Goal: Task Accomplishment & Management: Use online tool/utility

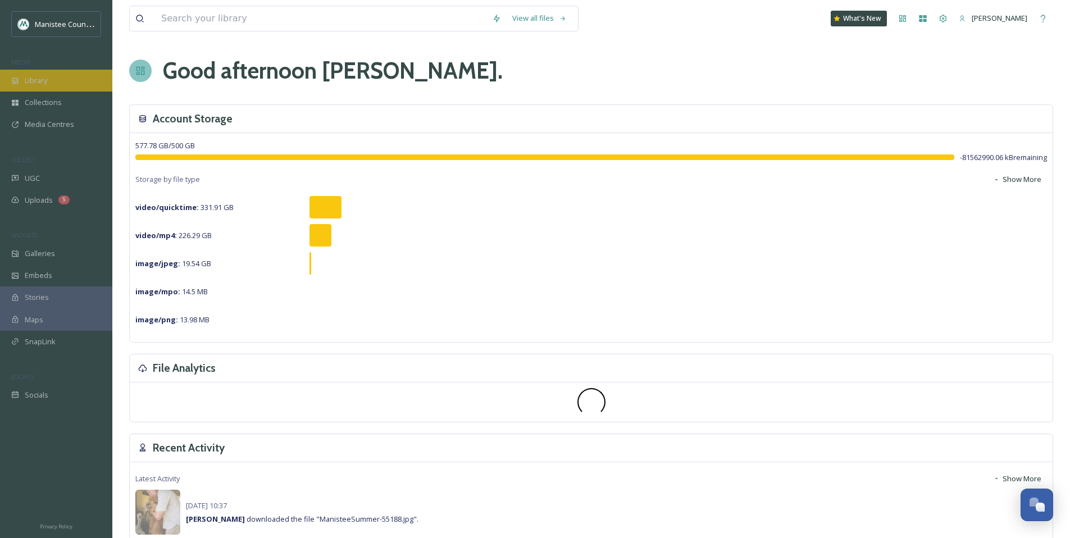
click at [30, 85] on span "Library" at bounding box center [36, 80] width 22 height 11
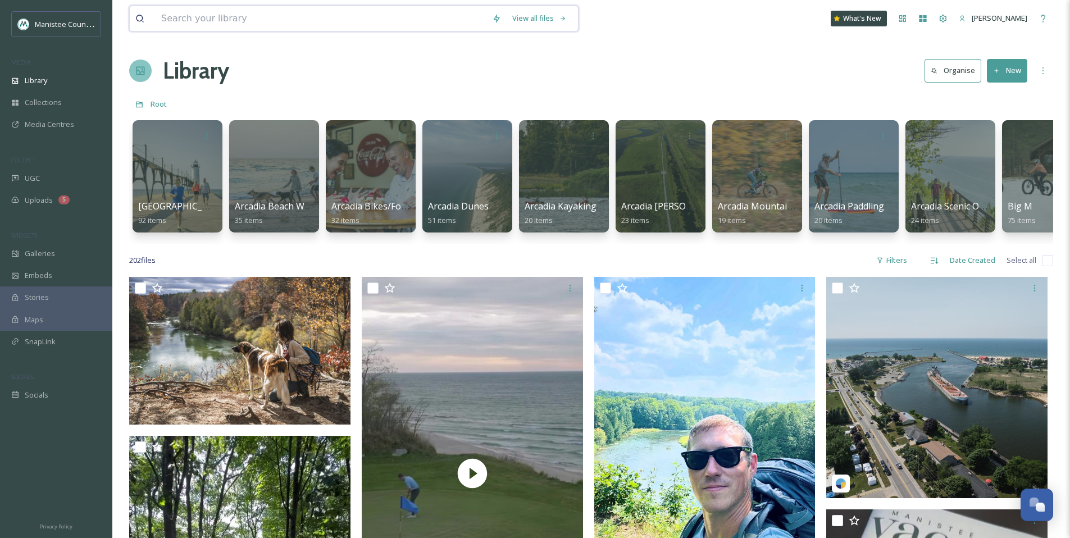
click at [250, 17] on input at bounding box center [321, 18] width 331 height 25
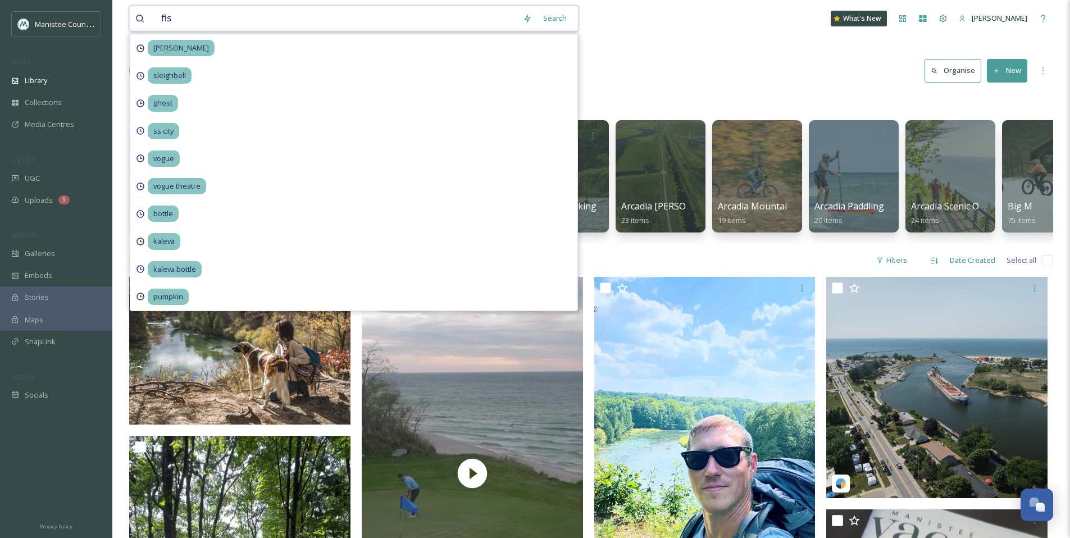
type input "fish"
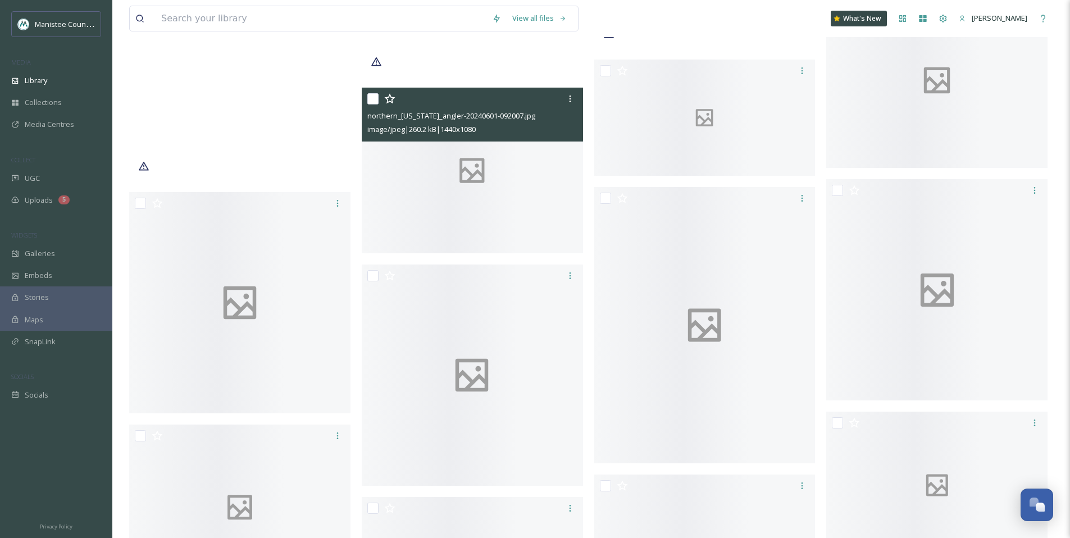
scroll to position [8314, 0]
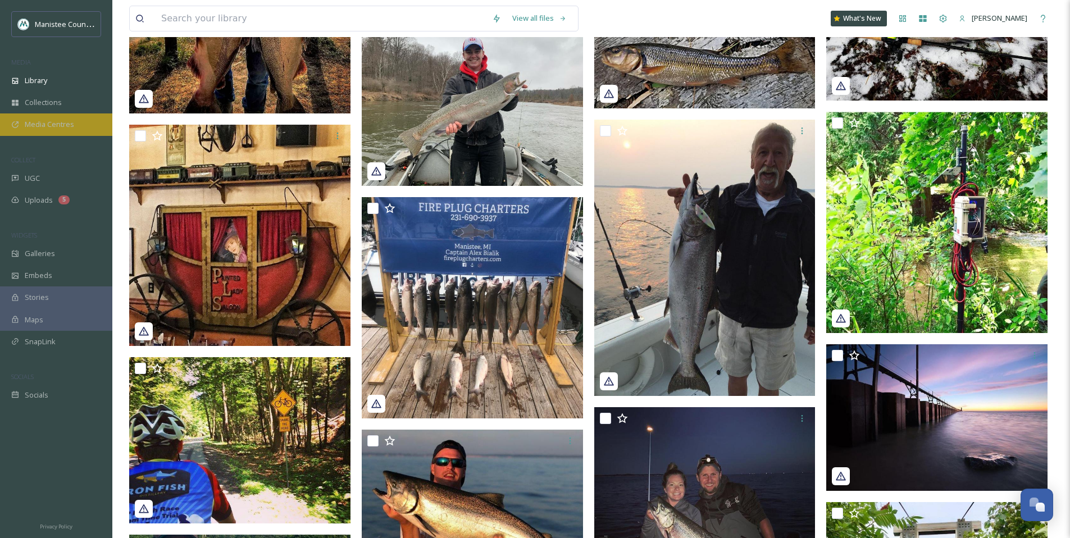
click at [30, 124] on span "Media Centres" at bounding box center [49, 124] width 49 height 11
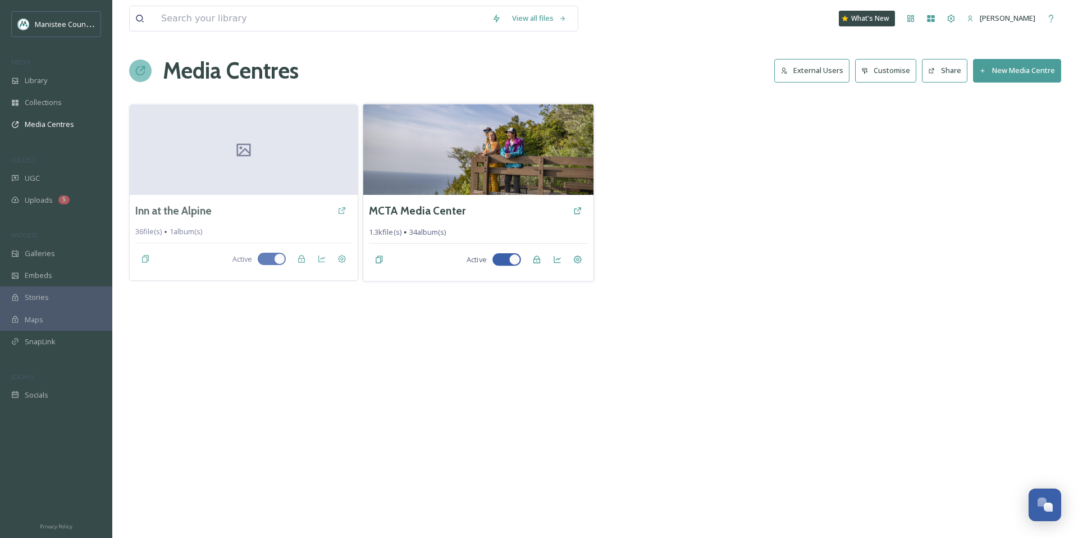
click at [500, 161] on img at bounding box center [478, 149] width 230 height 91
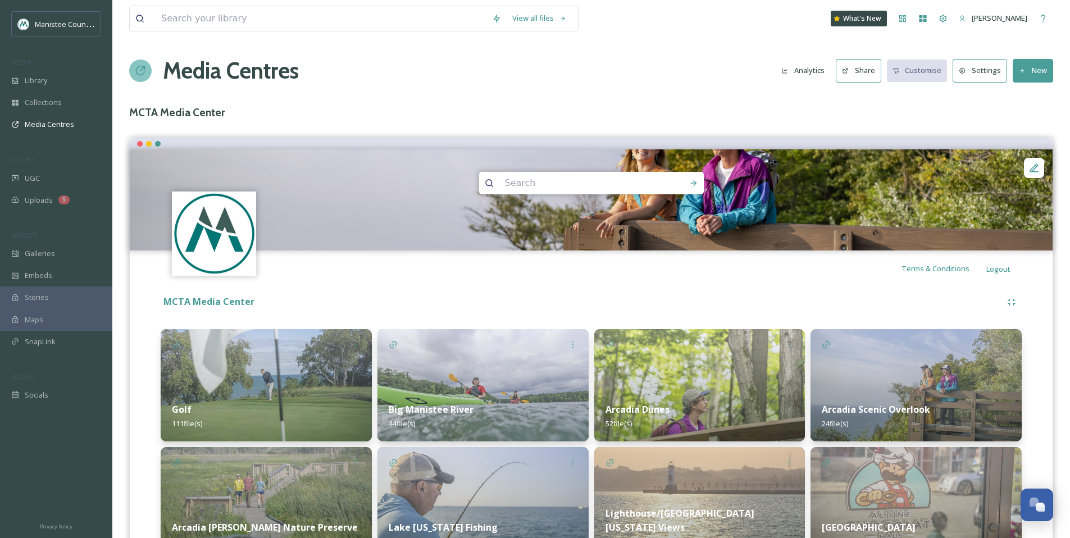
click at [553, 186] on input at bounding box center [576, 183] width 154 height 25
type input "fish"
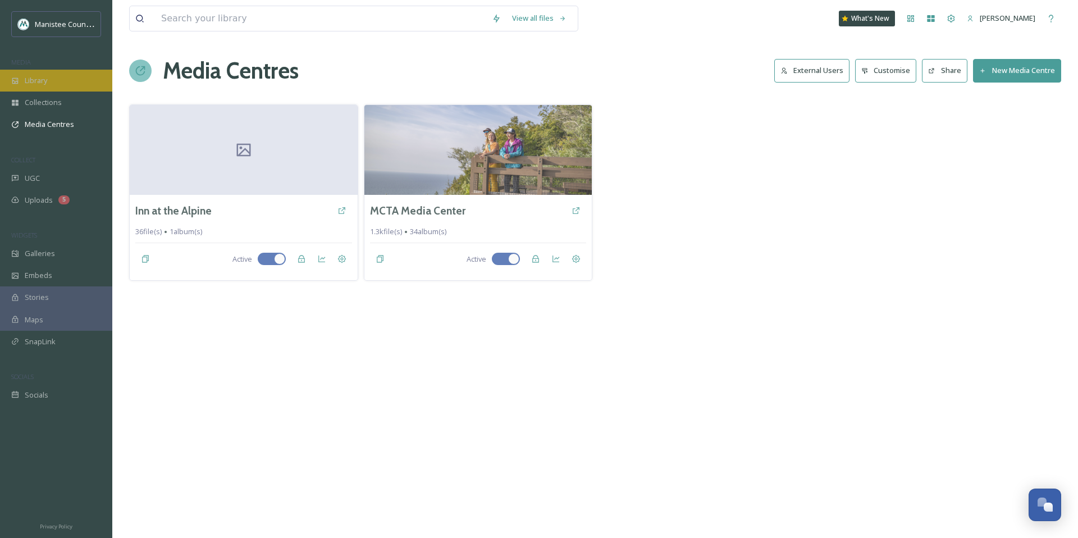
click at [48, 86] on div "Library" at bounding box center [56, 81] width 112 height 22
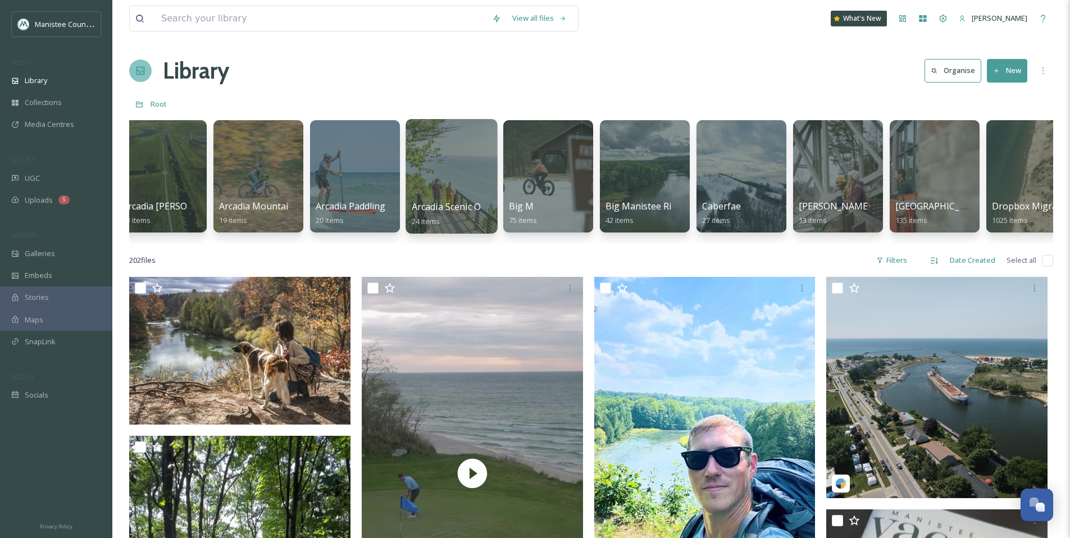
scroll to position [0, 595]
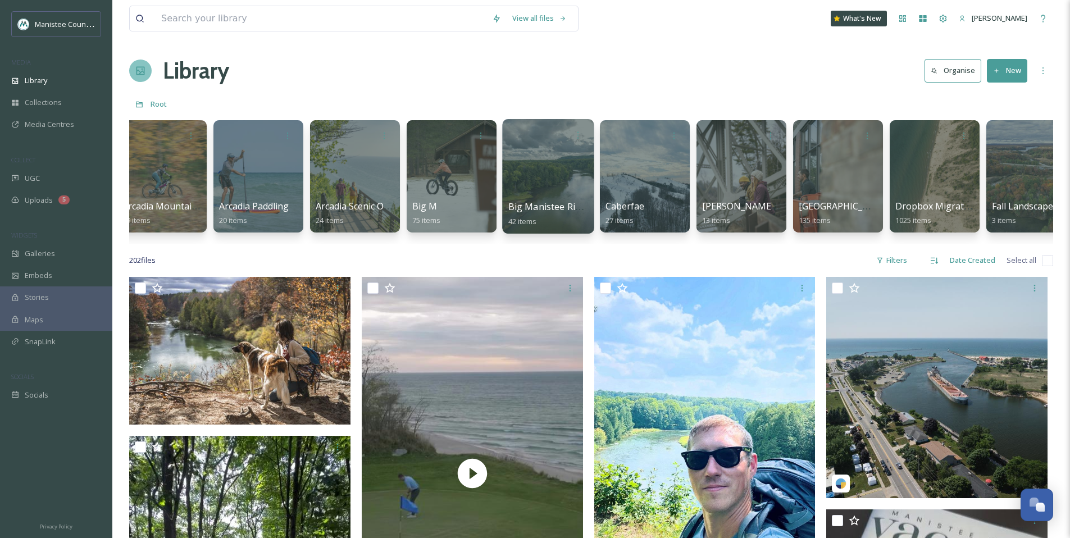
click at [553, 199] on div at bounding box center [548, 176] width 92 height 115
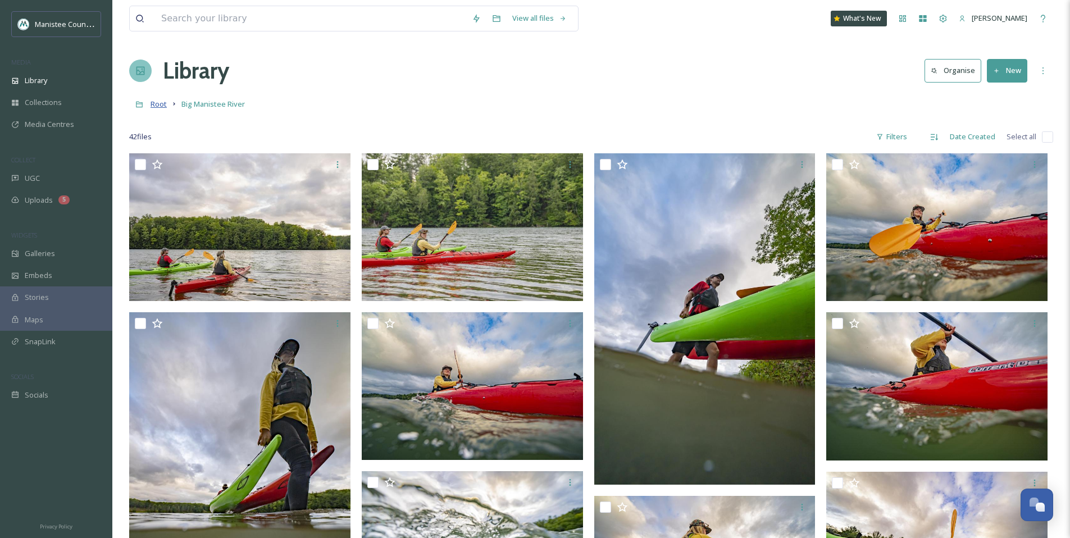
click at [154, 101] on span "Root" at bounding box center [159, 104] width 16 height 10
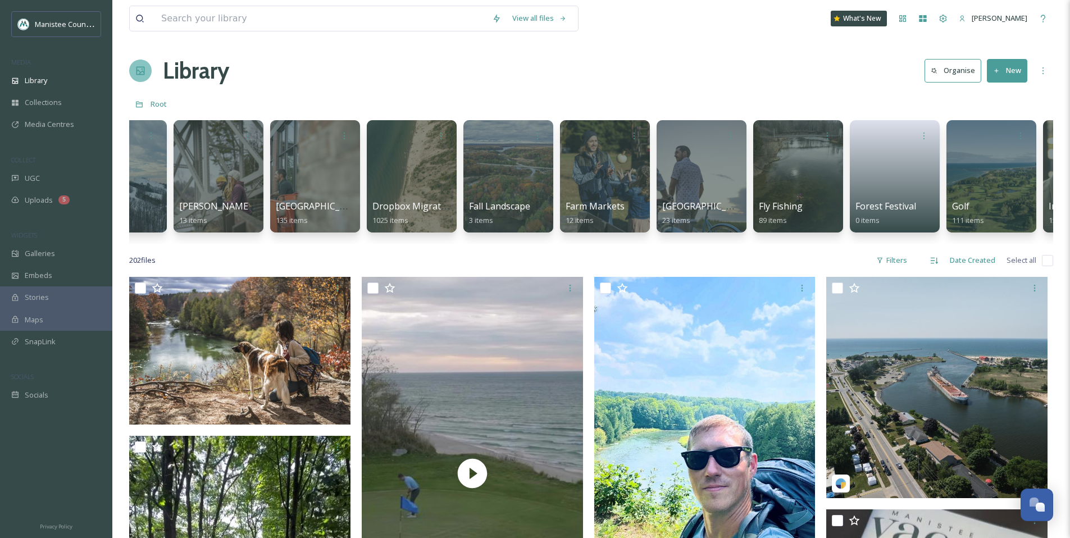
scroll to position [0, 1129]
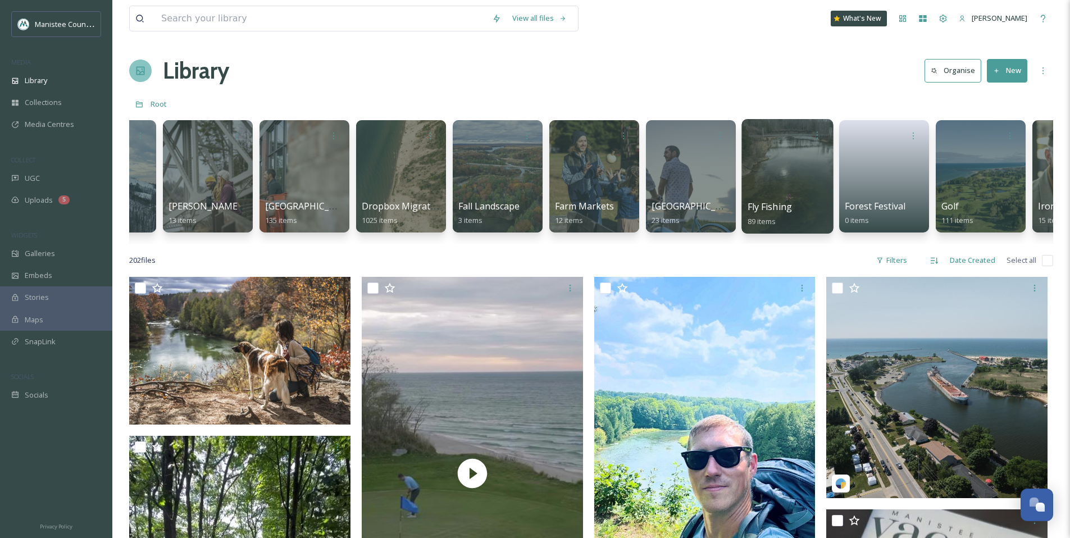
click at [783, 173] on div at bounding box center [787, 176] width 92 height 115
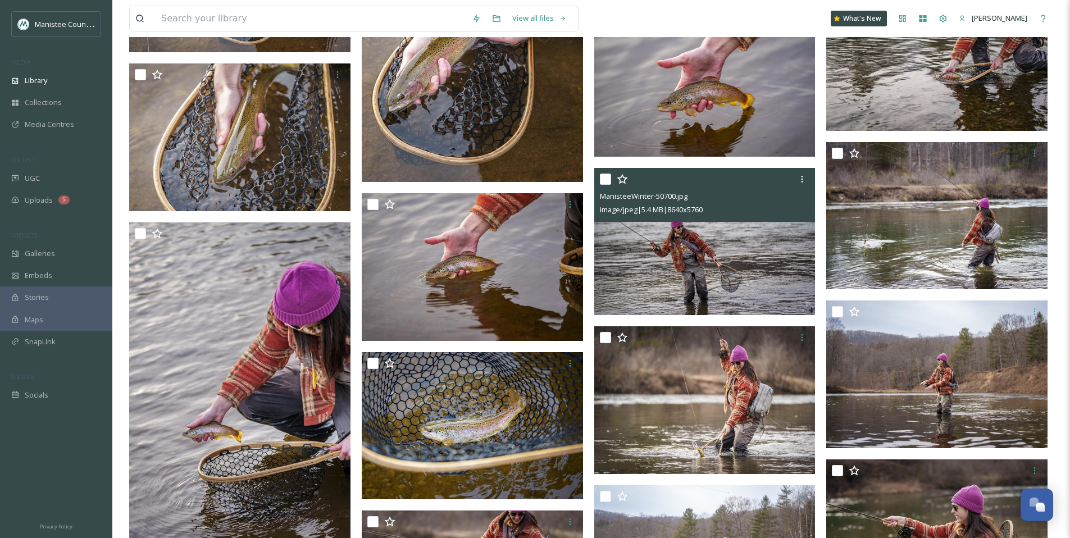
scroll to position [2629, 0]
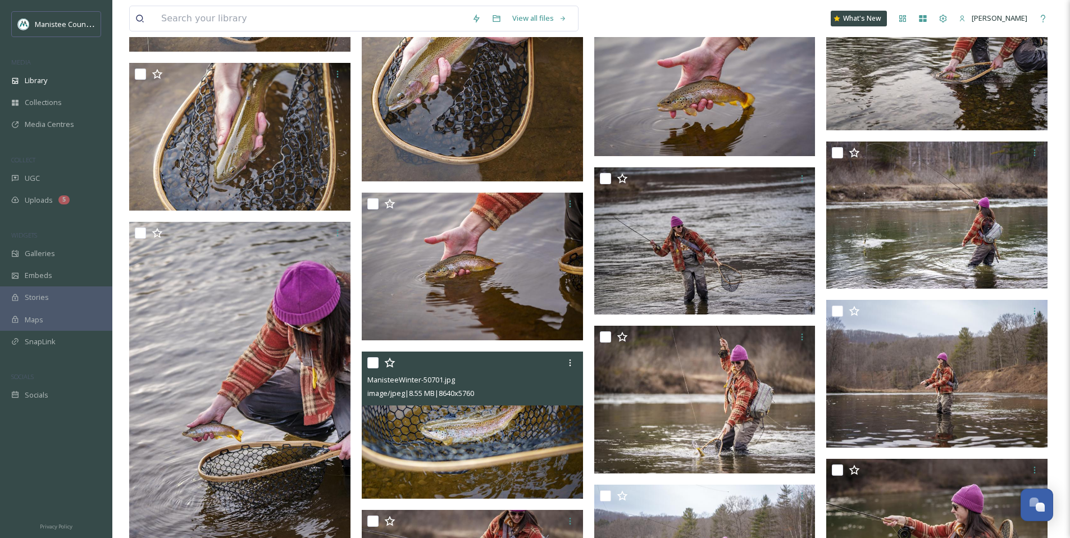
click at [411, 428] on img at bounding box center [472, 426] width 221 height 148
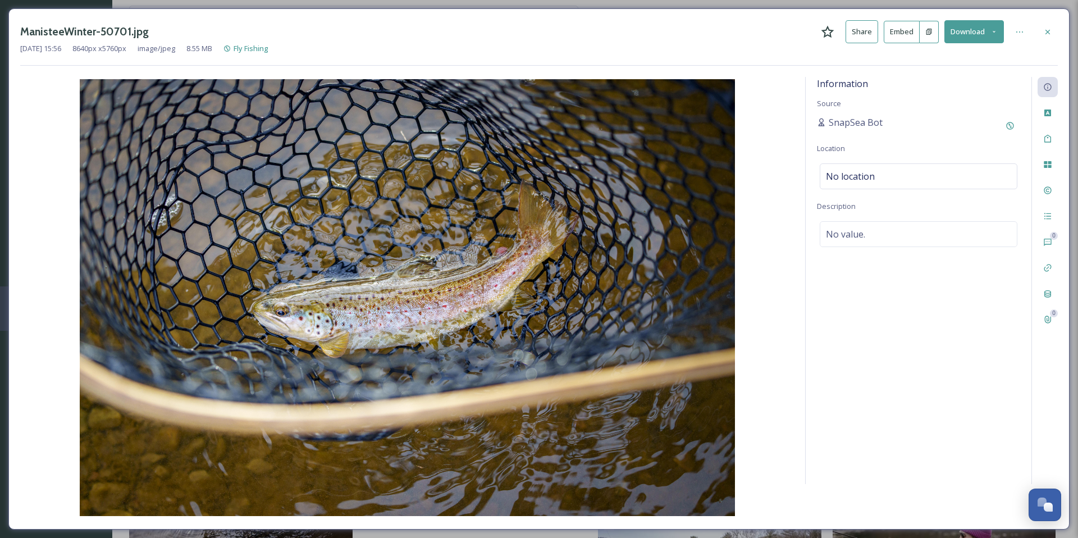
click at [996, 31] on icon at bounding box center [994, 31] width 7 height 7
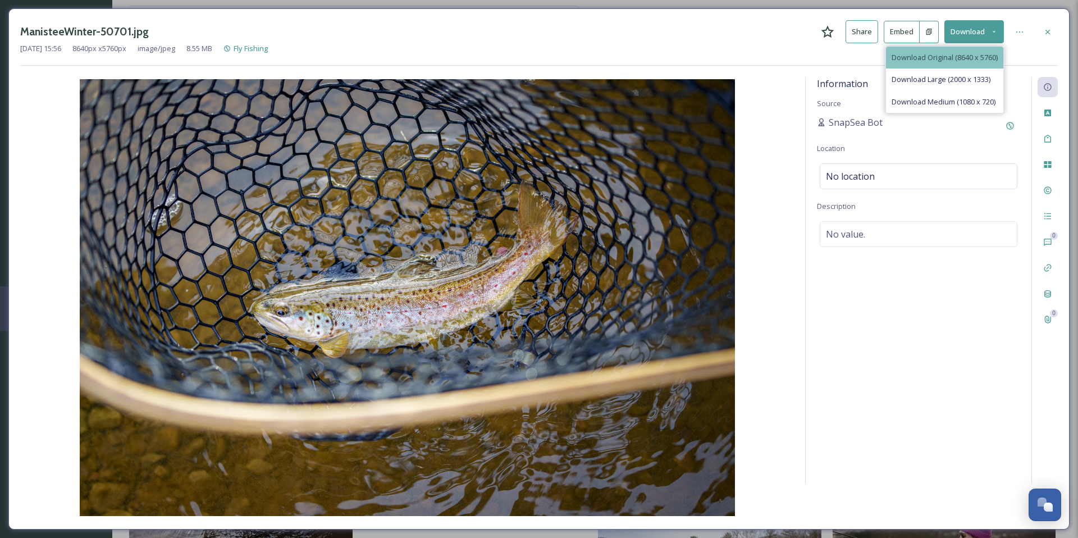
click at [928, 56] on span "Download Original (8640 x 5760)" at bounding box center [945, 57] width 106 height 11
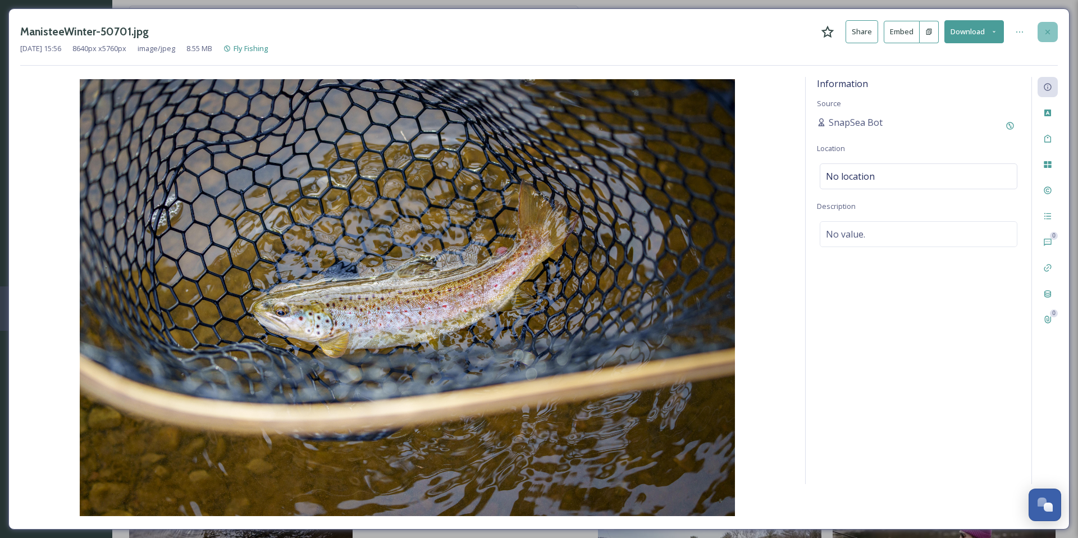
click at [1048, 31] on icon at bounding box center [1048, 31] width 4 height 4
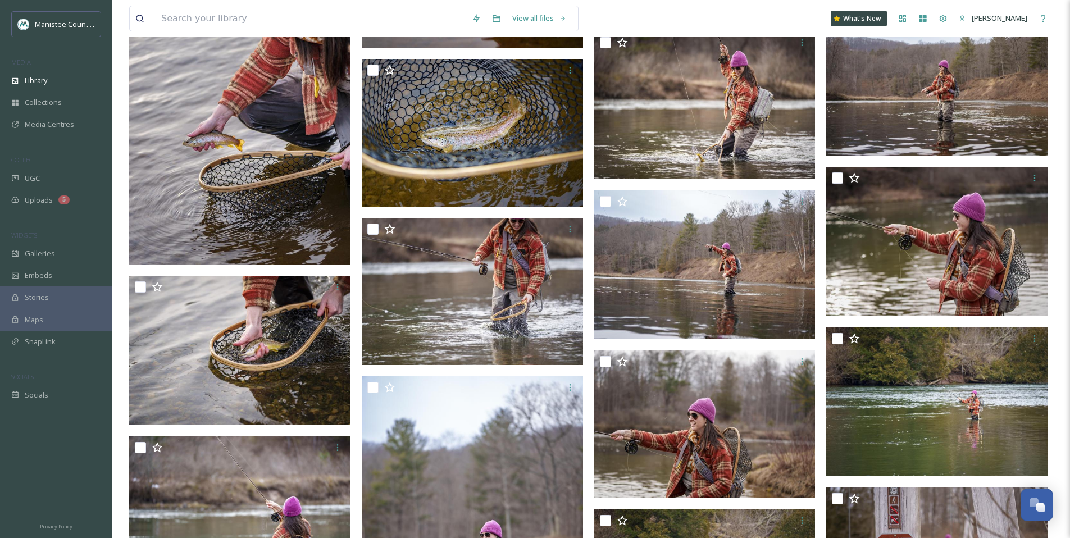
scroll to position [3341, 0]
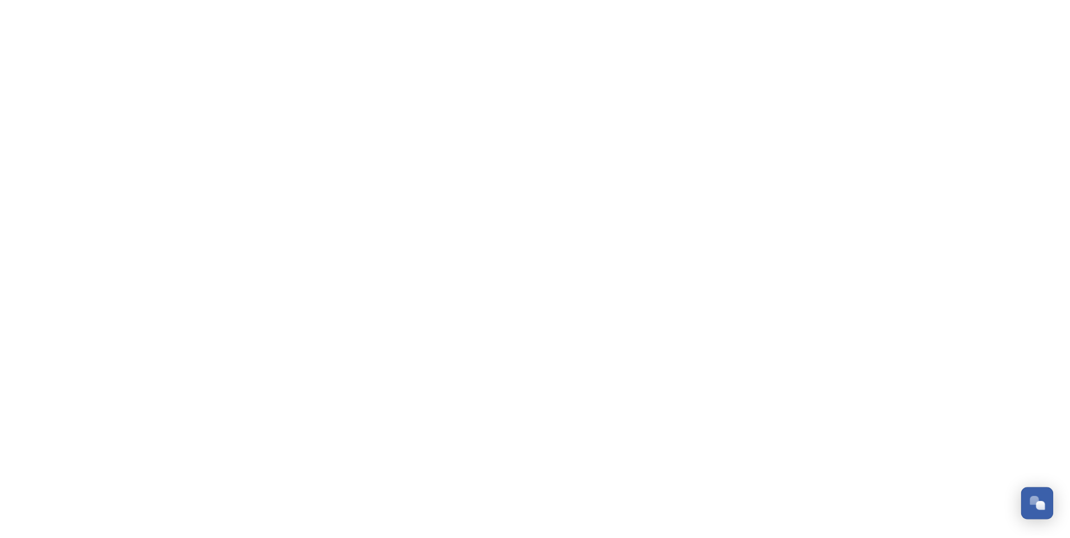
scroll to position [3381, 0]
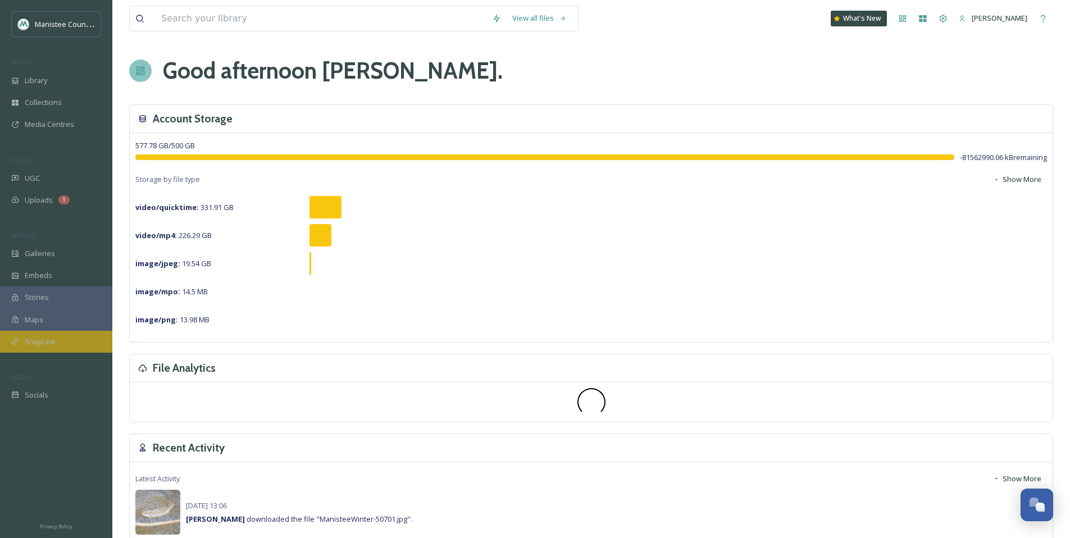
click at [54, 336] on span "SnapLink" at bounding box center [40, 341] width 31 height 11
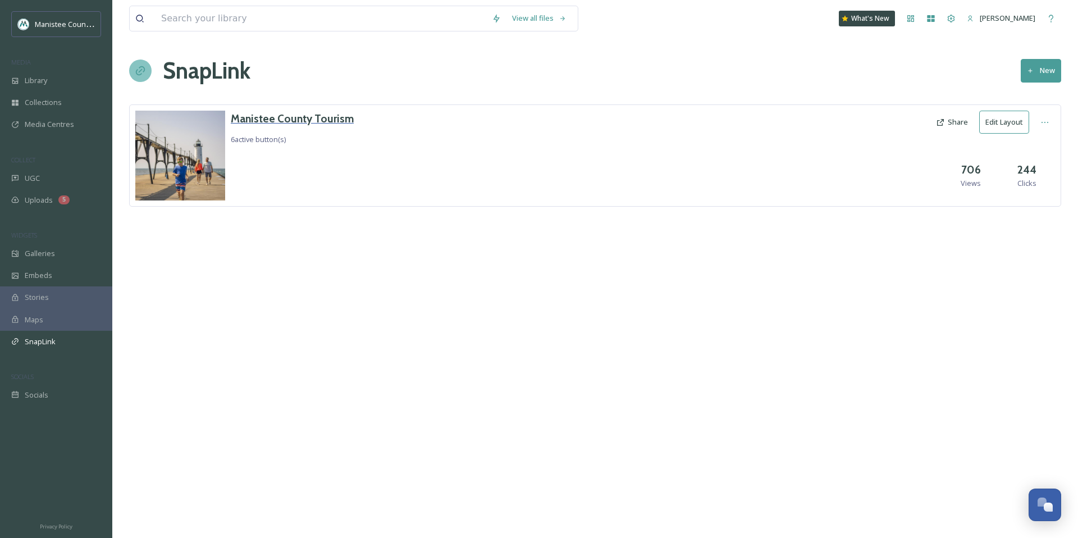
click at [291, 121] on h3 "Manistee County Tourism" at bounding box center [292, 119] width 123 height 16
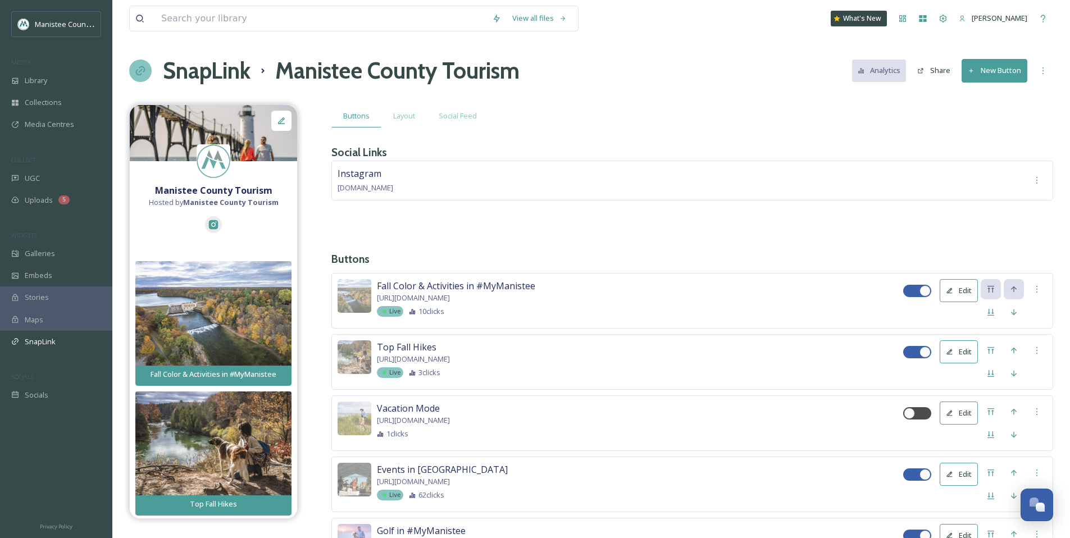
click at [1008, 68] on button "New Button" at bounding box center [994, 70] width 66 height 23
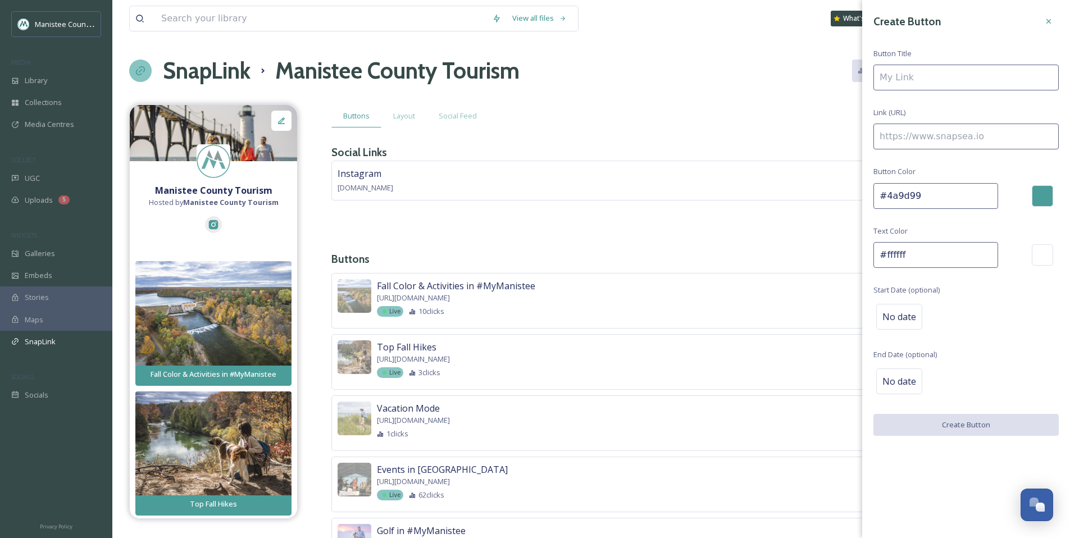
click at [924, 80] on input at bounding box center [965, 78] width 185 height 26
type input "Fall Fishing in Manistee County"
click at [948, 140] on input at bounding box center [965, 137] width 185 height 26
paste input "https://www.visitmanisteecounty.com/fall-fishing"
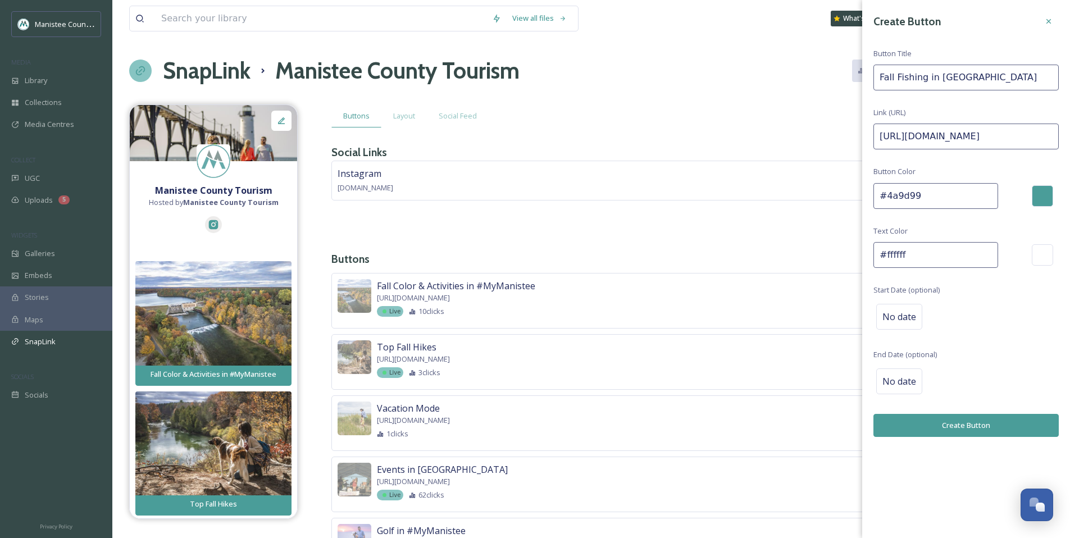
scroll to position [0, 22]
type input "https://www.visitmanisteecounty.com/fall-fishing"
click at [975, 418] on button "Create Button" at bounding box center [965, 425] width 185 height 23
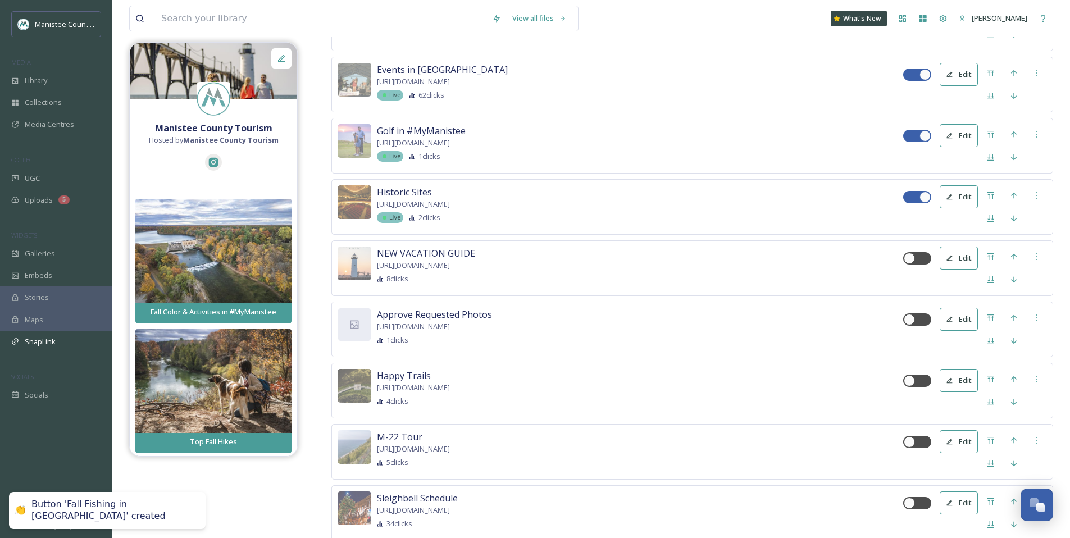
scroll to position [681, 0]
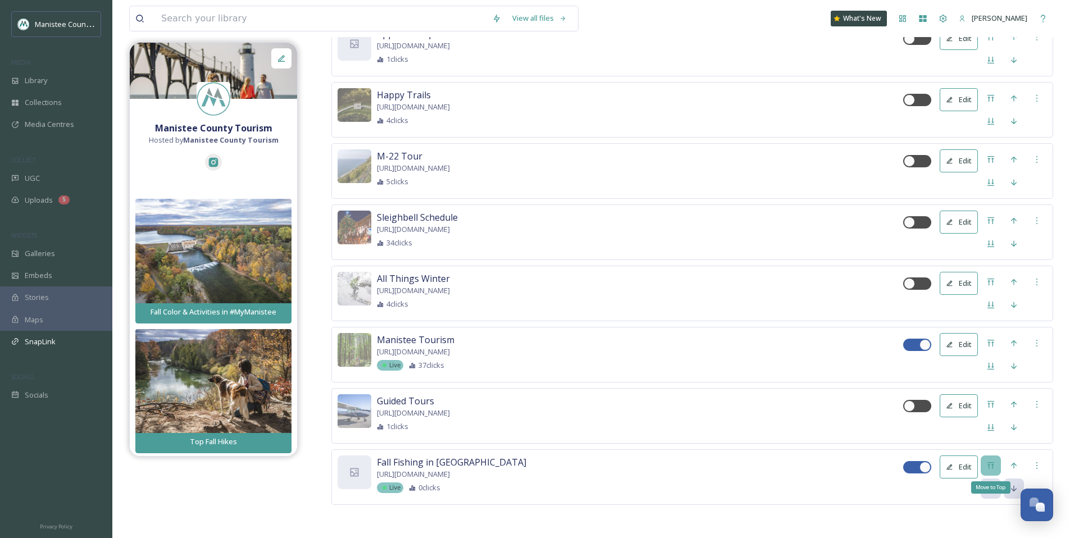
click at [988, 462] on icon at bounding box center [990, 465] width 7 height 7
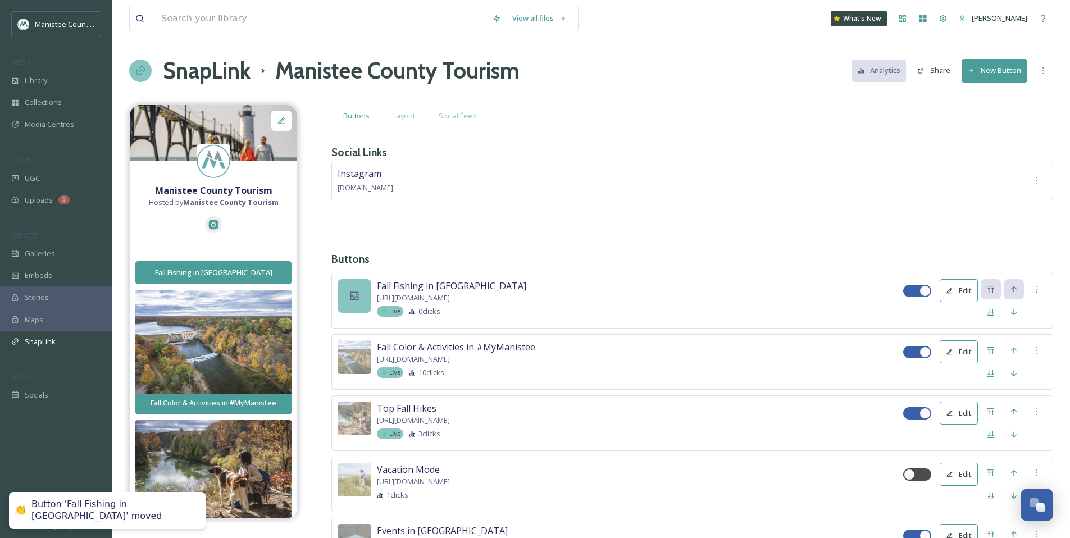
click at [347, 294] on div at bounding box center [355, 296] width 34 height 34
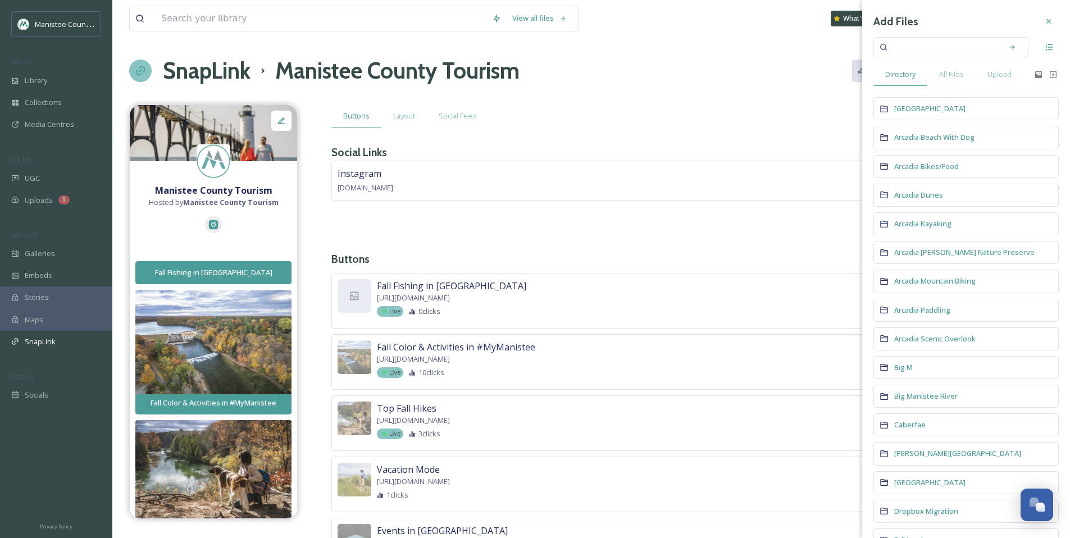
click at [933, 48] on input at bounding box center [943, 47] width 106 height 25
type input "fishing"
click at [1008, 43] on icon at bounding box center [1012, 47] width 8 height 8
click at [1000, 74] on span "Upload" at bounding box center [999, 74] width 24 height 11
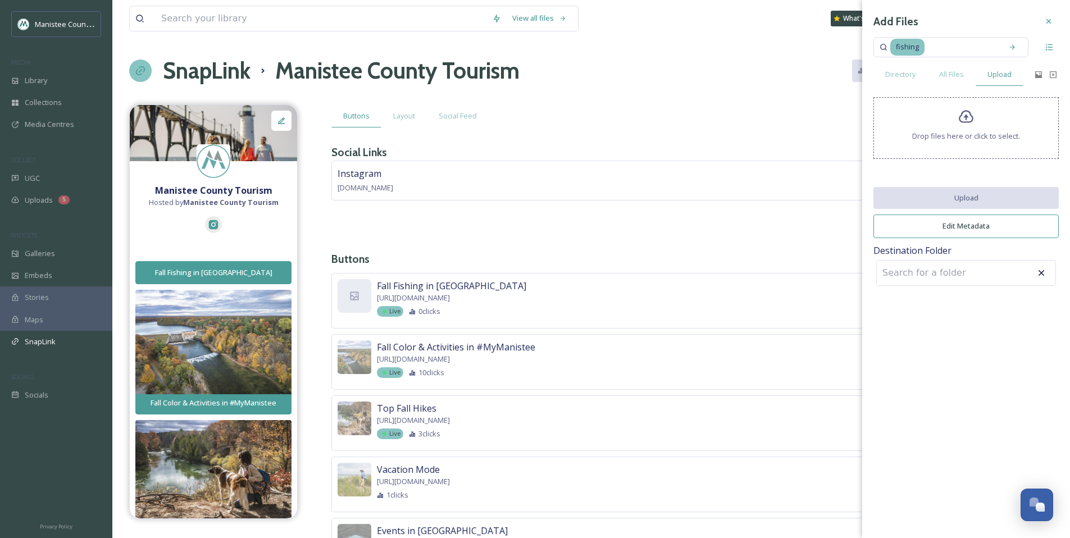
click at [979, 127] on div "Drop files here or click to select." at bounding box center [965, 128] width 185 height 62
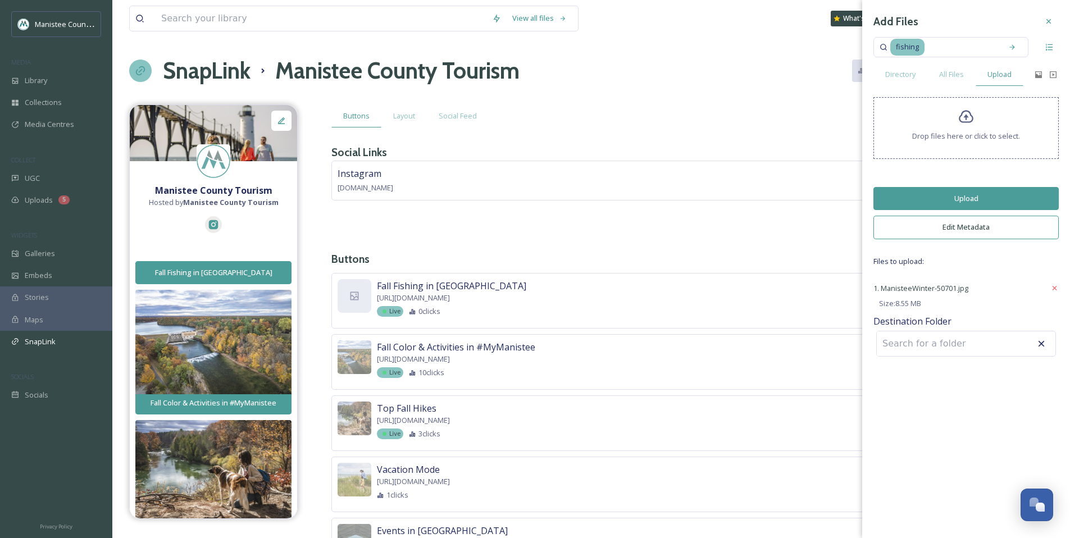
click at [967, 199] on button "Upload" at bounding box center [965, 198] width 185 height 23
